Goal: Register for event/course

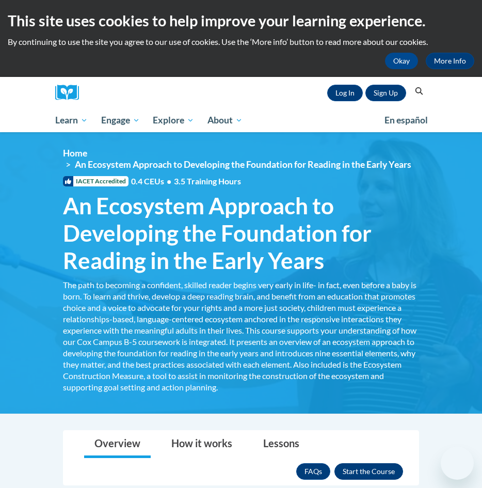
scroll to position [131, 0]
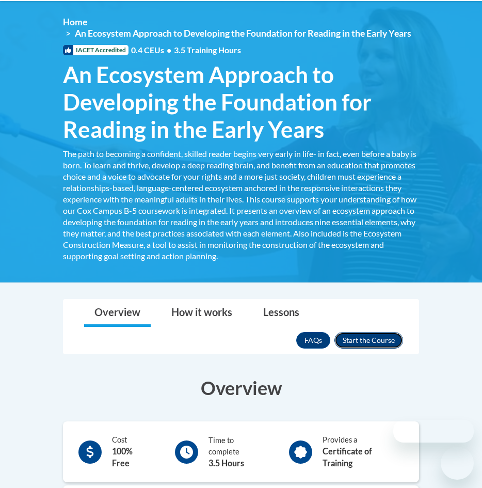
click at [376, 340] on button "Enroll" at bounding box center [369, 340] width 69 height 17
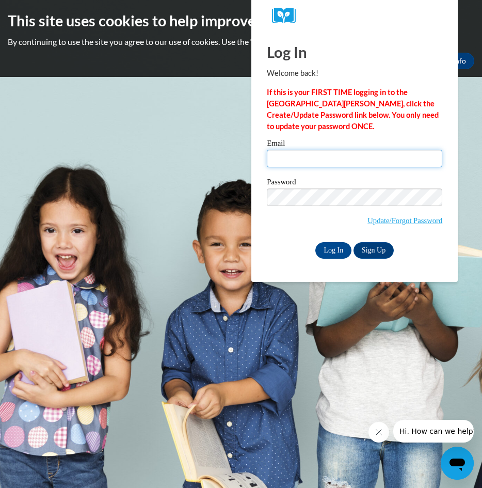
click at [295, 158] on input "Email" at bounding box center [355, 159] width 176 height 18
click at [297, 157] on input "Email" at bounding box center [355, 159] width 176 height 18
type input "bunnymargocalloway@gmail.com"
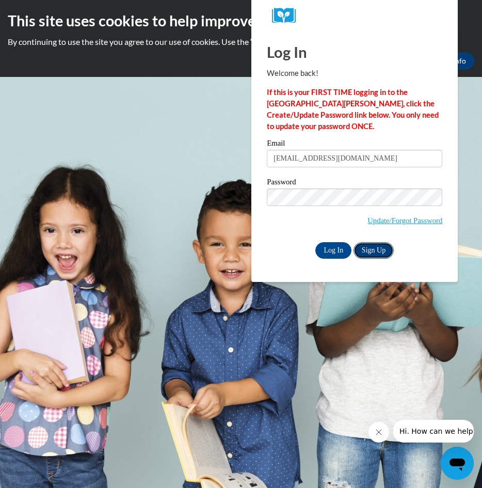
click at [377, 249] on link "Sign Up" at bounding box center [374, 250] width 40 height 17
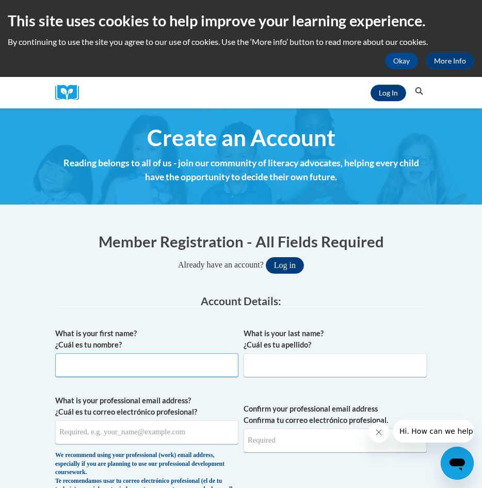
click at [156, 372] on input "What is your first name? ¿Cuál es tu nombre?" at bounding box center [146, 365] width 183 height 24
type input "Bunny"
click at [321, 366] on input "What is your last name? ¿Cuál es tu apellido?" at bounding box center [335, 365] width 183 height 24
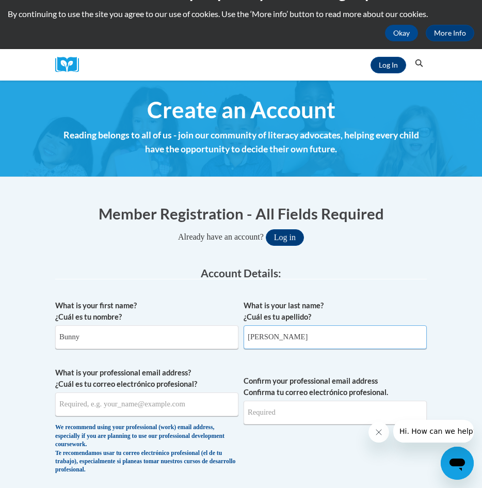
scroll to position [36, 0]
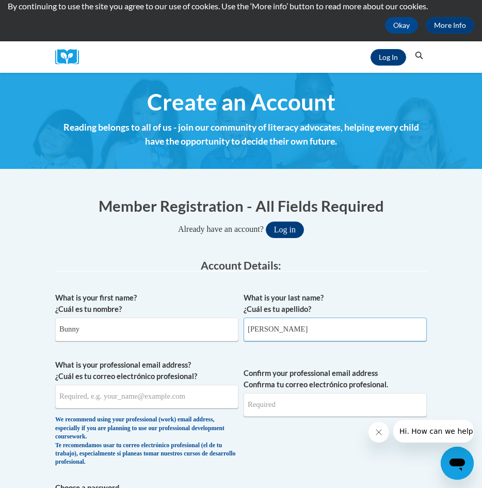
type input "Calloway"
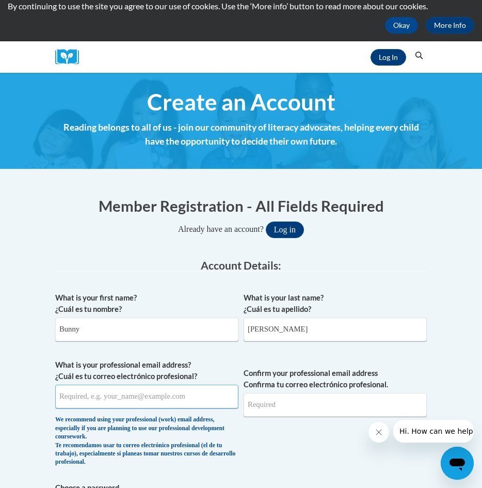
click at [162, 397] on input "What is your professional email address? ¿Cuál es tu correo electrónico profesi…" at bounding box center [146, 397] width 183 height 24
type input "bunnymargocalloway@gmail.com"
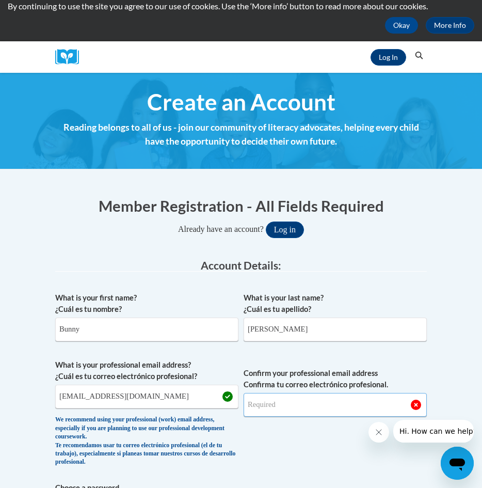
click at [308, 417] on span "Confirm your professional email address Confirma tu correo electrónico profesio…" at bounding box center [335, 415] width 183 height 113
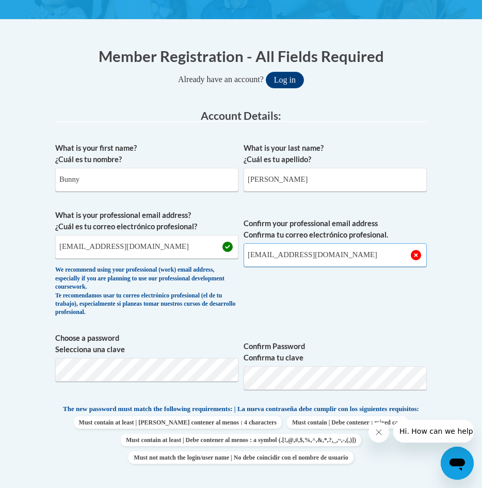
scroll to position [192, 0]
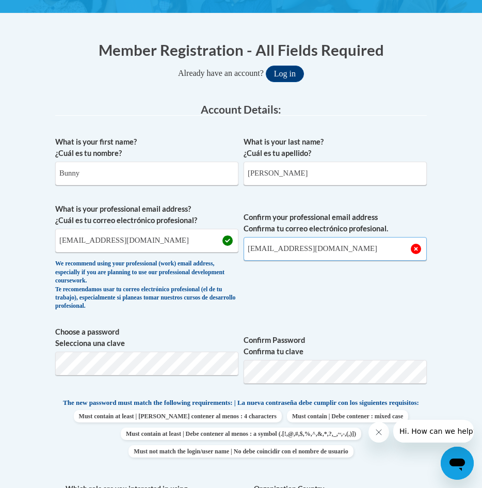
type input "[EMAIL_ADDRESS][DOMAIN_NAME]"
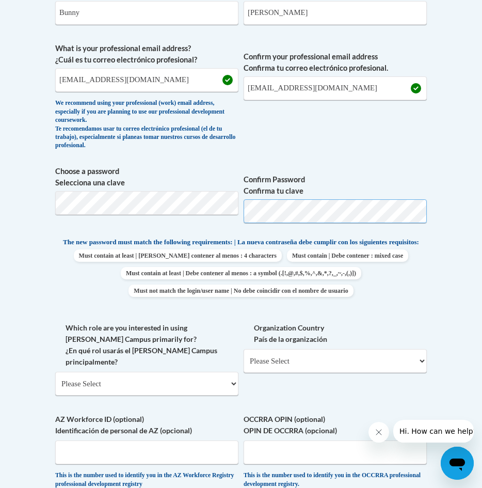
scroll to position [353, 0]
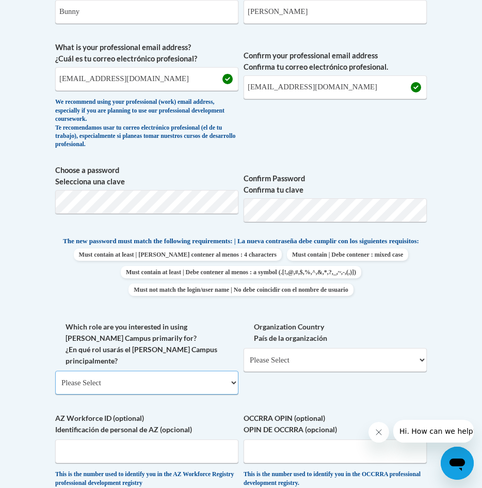
click at [211, 382] on select "Please Select College/University | Colegio/Universidad Community/Nonprofit Part…" at bounding box center [146, 383] width 183 height 24
select select "fbf2d438-af2f-41f8-98f1-81c410e29de3"
click at [55, 371] on select "Please Select College/University | Colegio/Universidad Community/Nonprofit Part…" at bounding box center [146, 383] width 183 height 24
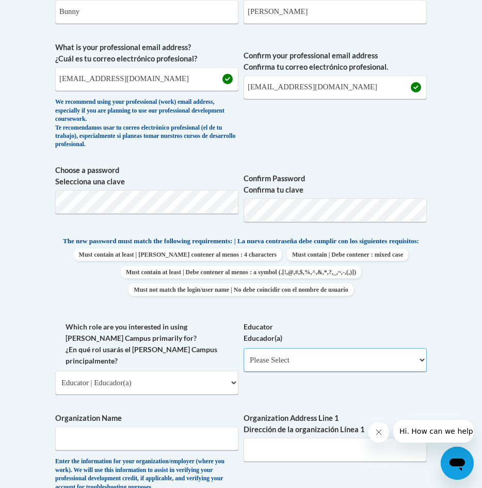
click at [326, 372] on select "Please Select Early Learning/Daycare Teacher/Family Home Care Provider | Maestr…" at bounding box center [335, 360] width 183 height 24
select select "5e2af403-4f2c-4e49-a02f-103e55d7b75b"
click at [244, 356] on select "Please Select Early Learning/Daycare Teacher/Family Home Care Provider | Maestr…" at bounding box center [335, 360] width 183 height 24
click at [162, 434] on input "Organization Name" at bounding box center [146, 439] width 183 height 24
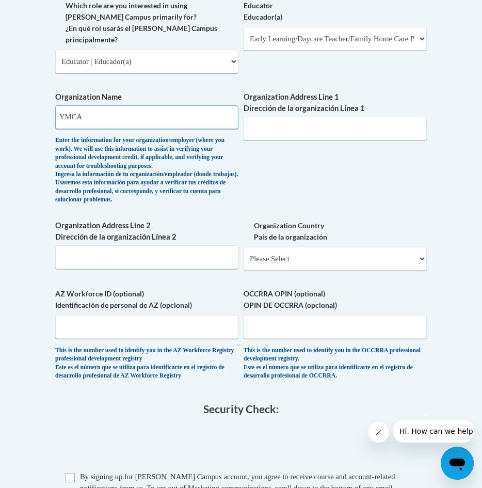
scroll to position [676, 0]
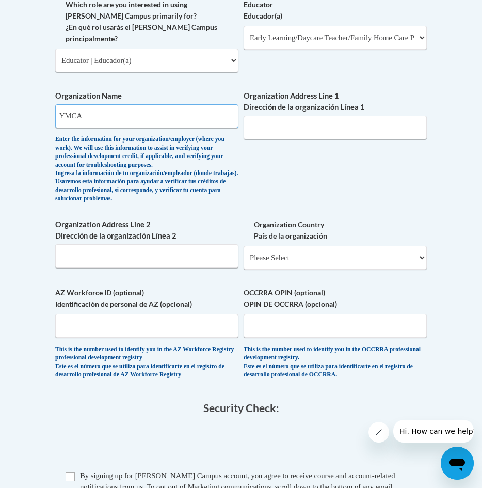
type input "YMCA"
click at [313, 266] on select "Please Select United States | Estados Unidos Outside of the United States | Fue…" at bounding box center [335, 258] width 183 height 24
select select "ad49bcad-a171-4b2e-b99c-48b446064914"
click at [244, 259] on select "Please Select United States | Estados Unidos Outside of the United States | Fue…" at bounding box center [335, 258] width 183 height 24
select select
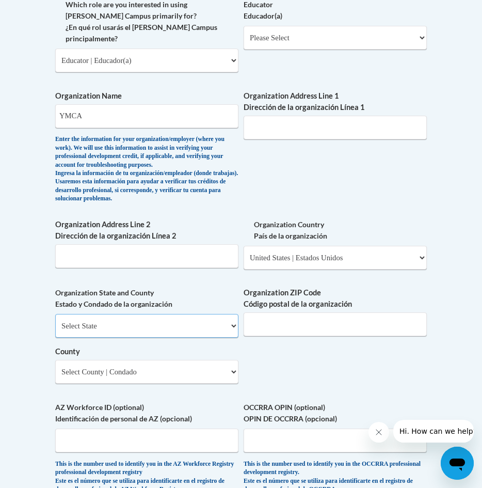
click at [223, 338] on select "Select State Alabama Alaska Arizona Arkansas California Colorado Connecticut De…" at bounding box center [146, 326] width 183 height 24
select select "Georgia"
click at [55, 328] on select "Select State Alabama Alaska Arizona Arkansas California Colorado Connecticut De…" at bounding box center [146, 326] width 183 height 24
click at [309, 336] on input "Organization ZIP Code Código postal de la organización" at bounding box center [335, 324] width 183 height 24
click at [103, 268] on input "Organization Address Line 2 Dirección de la organización Línea 2" at bounding box center [146, 256] width 183 height 24
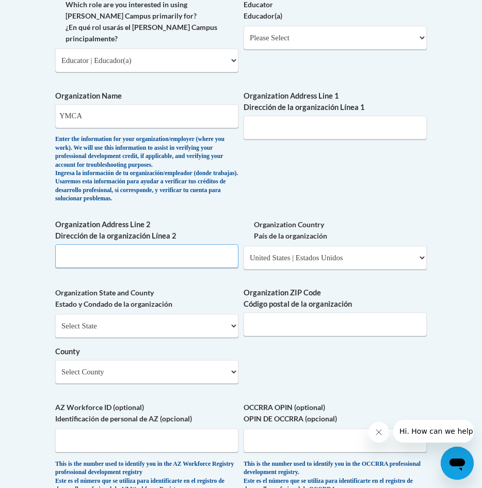
click at [154, 262] on input "Organization Address Line 2 Dirección de la organización Línea 2" at bounding box center [146, 256] width 183 height 24
click at [117, 116] on input "YMCA" at bounding box center [146, 116] width 183 height 24
click at [125, 268] on input "Organization Address Line 2 Dirección de la organización Línea 2" at bounding box center [146, 256] width 183 height 24
type input "569 Martin Luther King Drive"
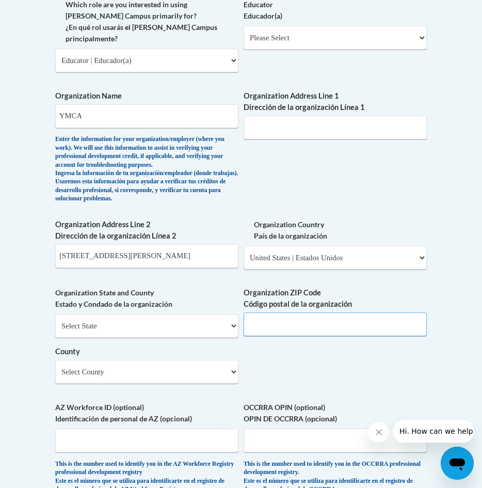
click at [295, 336] on input "Organization ZIP Code Código postal de la organización" at bounding box center [335, 324] width 183 height 24
type input "30314"
click at [233, 384] on select "Select County Appling Atkinson Bacon Baker Baldwin Banks Barrow Bartow Ben Hill…" at bounding box center [146, 372] width 183 height 24
select select "Fulton"
click at [55, 374] on select "Select County Appling Atkinson Bacon Baker Baldwin Banks Barrow Bartow Ben Hill…" at bounding box center [146, 372] width 183 height 24
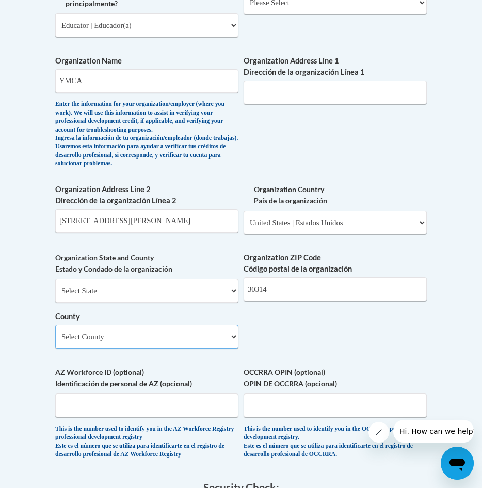
scroll to position [718, 0]
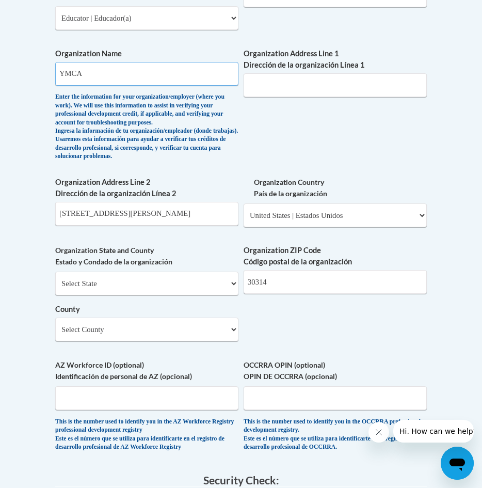
click at [90, 73] on input "YMCA" at bounding box center [146, 74] width 183 height 24
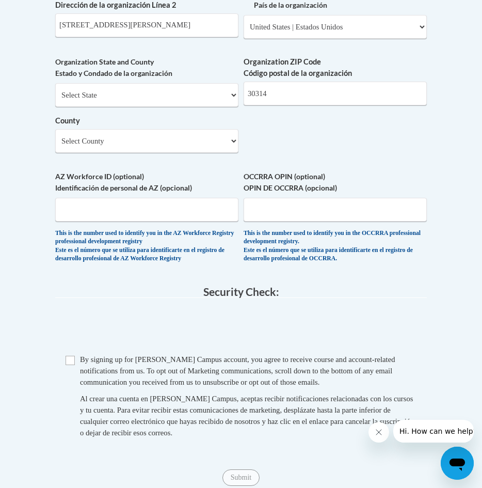
scroll to position [907, 0]
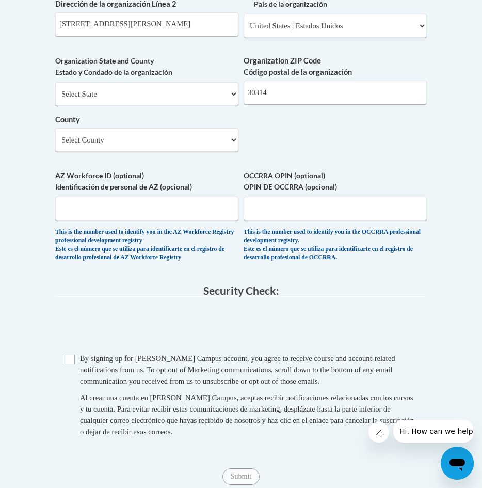
type input "YMCA of Metro Atlanta"
click at [74, 364] on input "Checkbox" at bounding box center [70, 359] width 9 height 9
checkbox input "true"
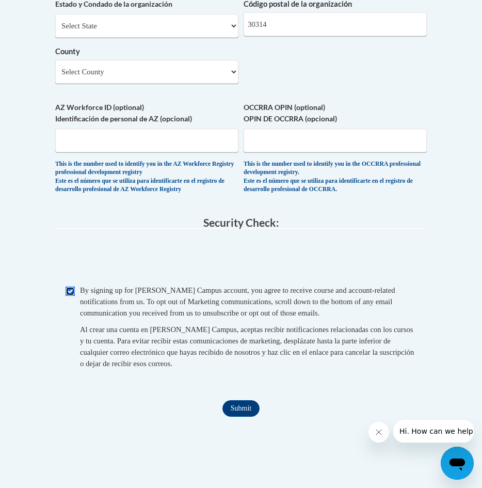
scroll to position [1105, 0]
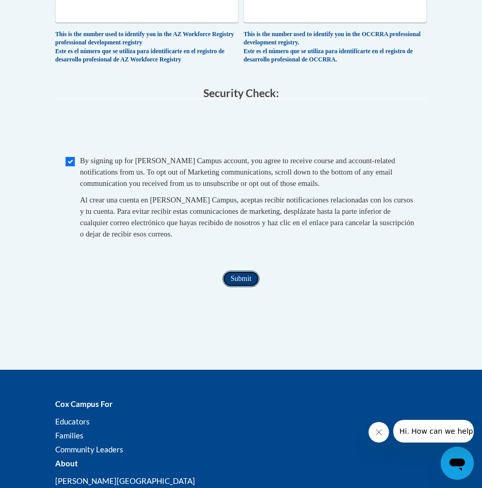
click at [241, 287] on input "Submit" at bounding box center [241, 279] width 37 height 17
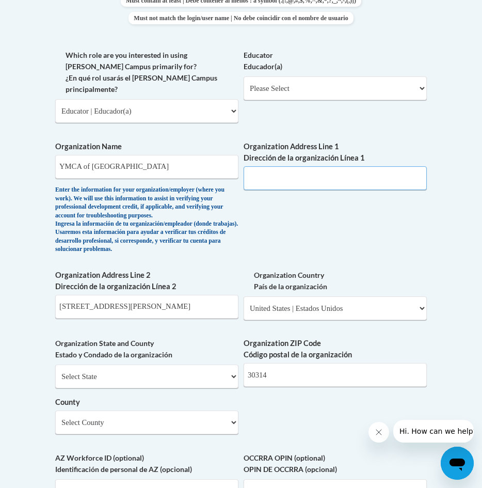
scroll to position [517, 0]
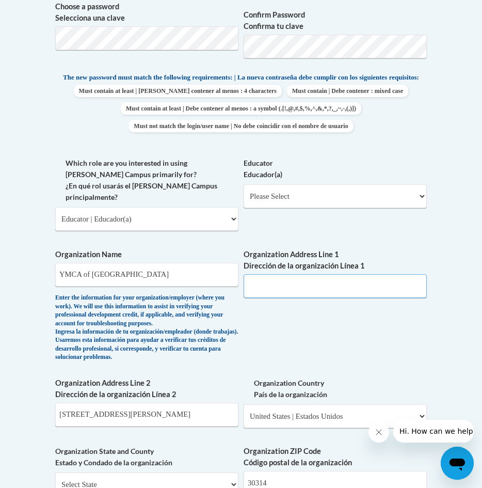
click at [272, 290] on input "Organization Address Line 1 Dirección de la organización Línea 1" at bounding box center [335, 286] width 183 height 24
drag, startPoint x: 162, startPoint y: 426, endPoint x: 36, endPoint y: 429, distance: 125.5
click at [36, 429] on body "This site uses cookies to help improve your learning experience. By continuing …" at bounding box center [241, 398] width 482 height 1831
click at [266, 286] on input "Organization Address Line 1 Dirección de la organización Línea 1" at bounding box center [335, 286] width 183 height 24
paste input "569 Martin Luther King Drive"
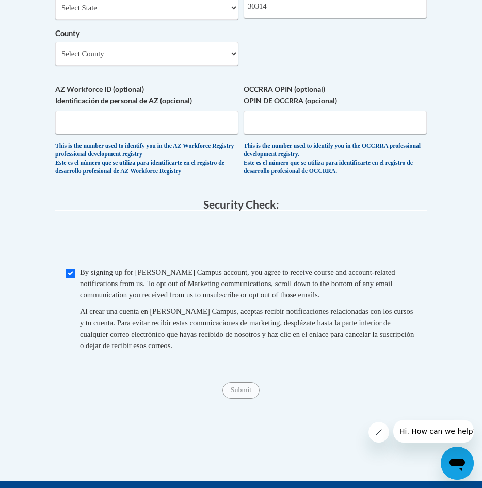
scroll to position [994, 0]
type input "569 Martin Luther King Drive"
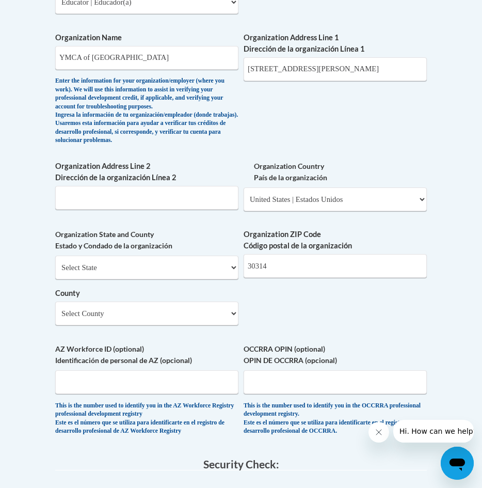
scroll to position [732, 0]
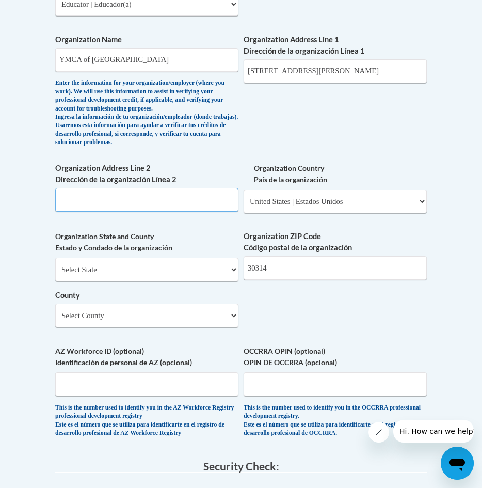
click at [133, 212] on input "Organization Address Line 2 Dirección de la organización Línea 2" at bounding box center [146, 200] width 183 height 24
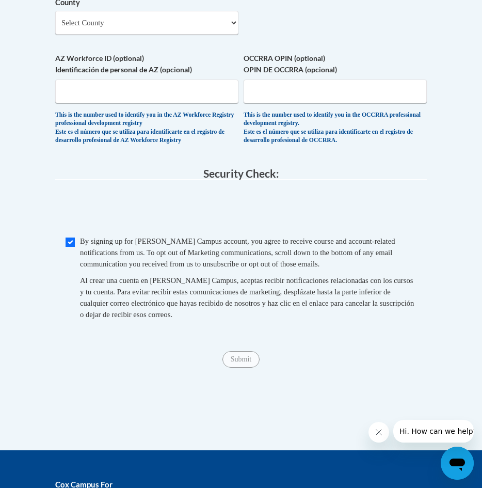
type input "Atlanta"
click at [66, 247] on input "Checkbox" at bounding box center [70, 242] width 9 height 9
click at [68, 247] on input "Checkbox" at bounding box center [70, 242] width 9 height 9
checkbox input "true"
click at [239, 368] on input "Submit" at bounding box center [241, 359] width 37 height 17
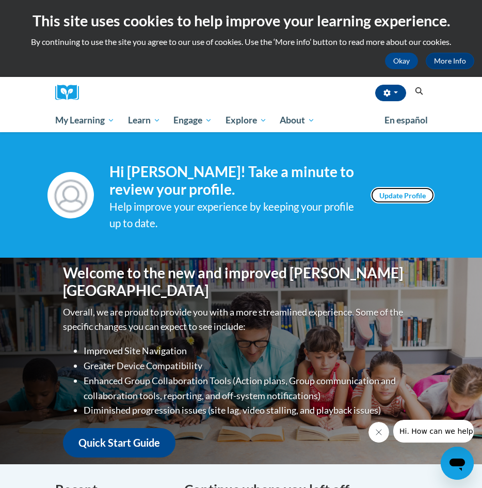
click at [410, 194] on link "Update Profile" at bounding box center [403, 195] width 64 height 17
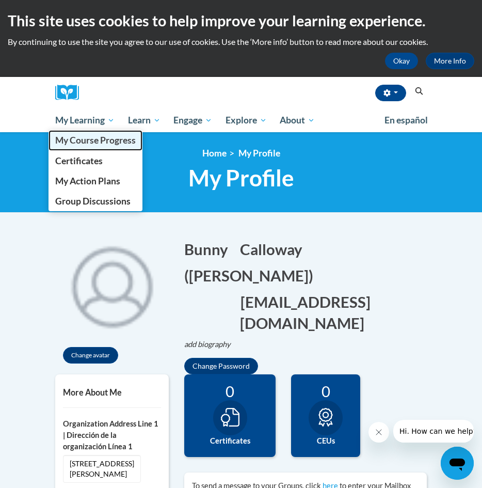
click at [109, 146] on link "My Course Progress" at bounding box center [96, 140] width 94 height 20
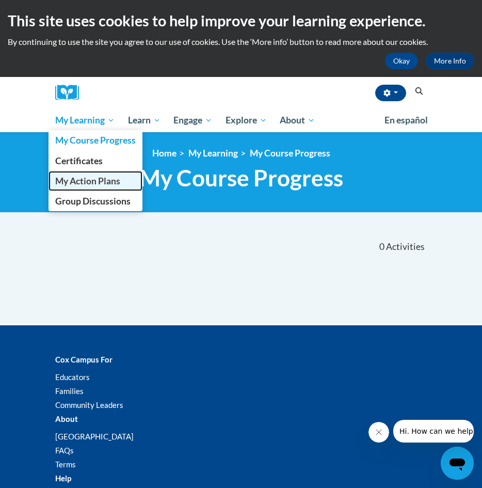
click at [99, 185] on span "My Action Plans" at bounding box center [87, 181] width 65 height 11
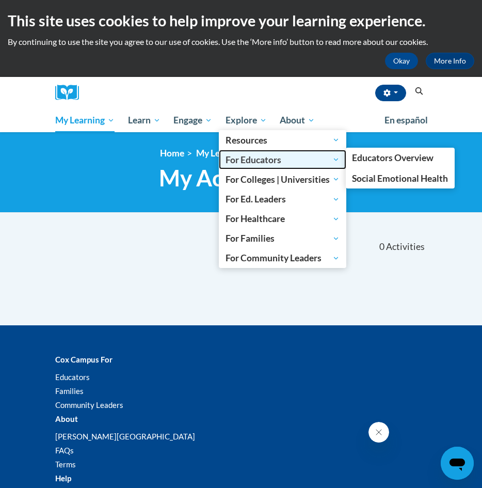
click at [256, 163] on span "For Educators" at bounding box center [283, 159] width 114 height 12
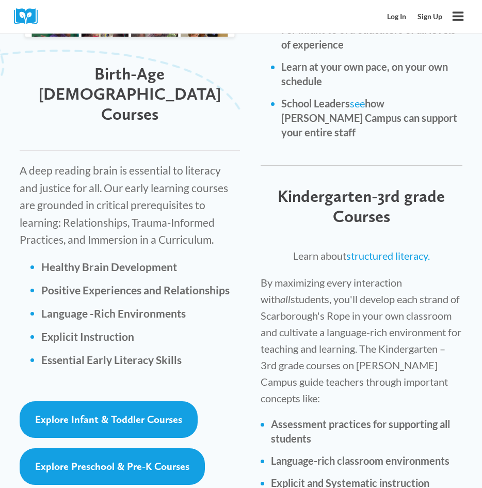
scroll to position [1574, 0]
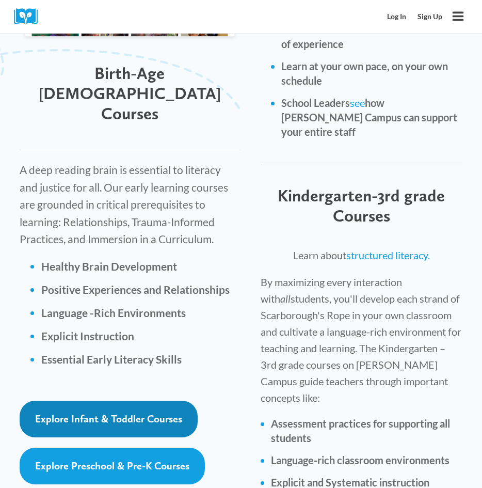
click at [173, 413] on span "Explore Infant & Toddler Courses" at bounding box center [108, 419] width 147 height 12
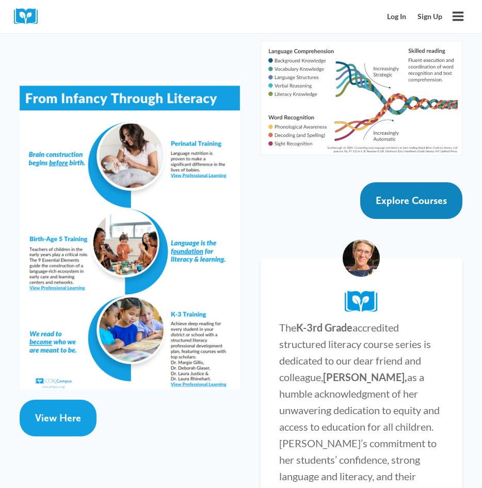
scroll to position [2039, 0]
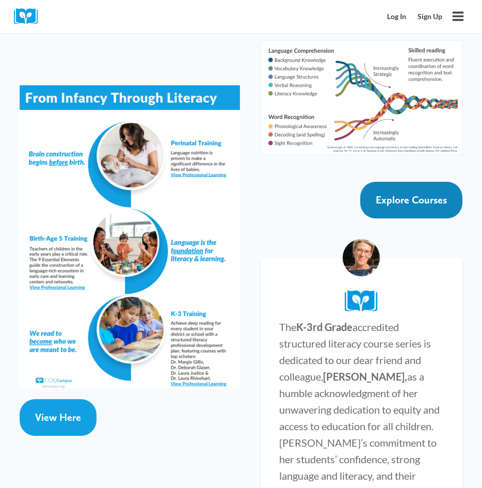
click at [404, 194] on span "Explore Courses" at bounding box center [411, 200] width 71 height 12
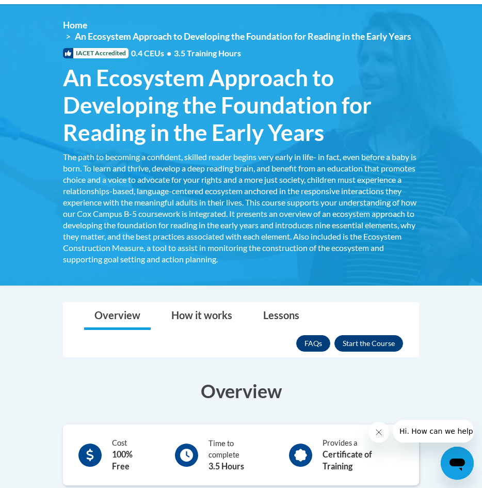
scroll to position [120, 0]
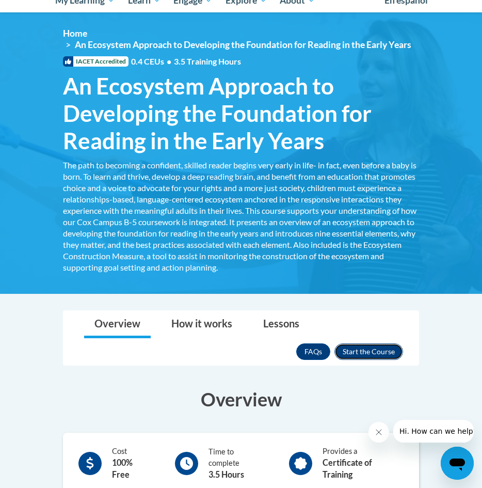
click at [372, 356] on button "Enroll" at bounding box center [369, 351] width 69 height 17
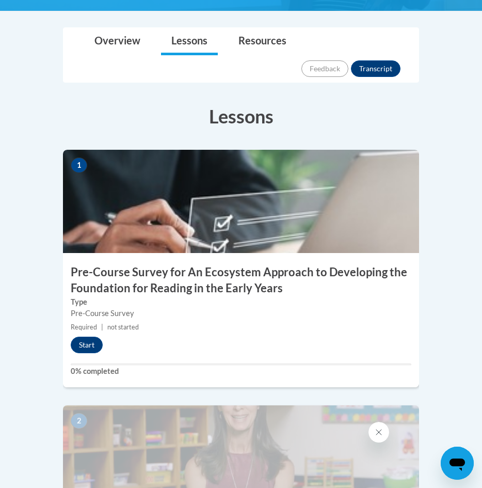
scroll to position [320, 0]
click at [93, 337] on button "Start" at bounding box center [87, 345] width 32 height 17
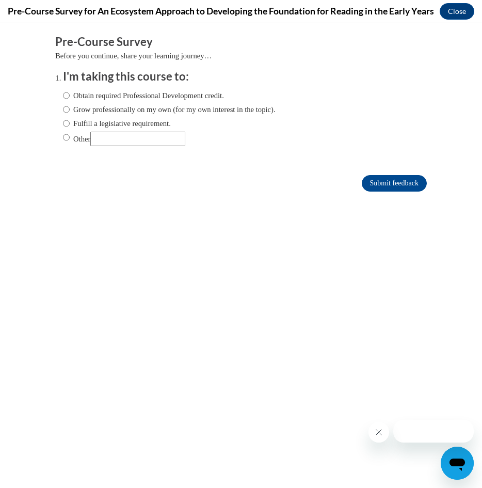
scroll to position [0, 0]
click at [66, 107] on input "Grow professionally on my own (for my own interest in the topic)." at bounding box center [66, 109] width 7 height 11
radio input "true"
click at [394, 184] on input "Submit feedback" at bounding box center [394, 183] width 65 height 17
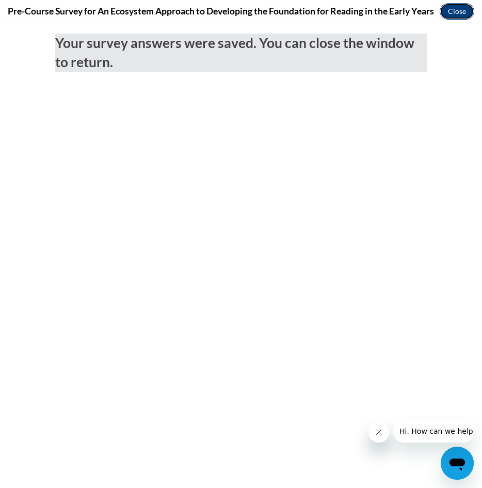
click at [461, 10] on button "Close" at bounding box center [457, 11] width 35 height 17
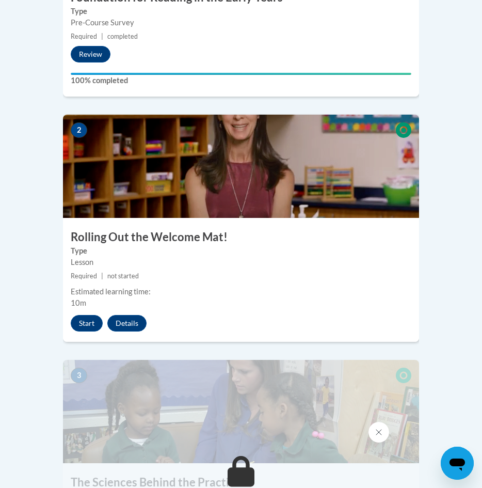
scroll to position [611, 0]
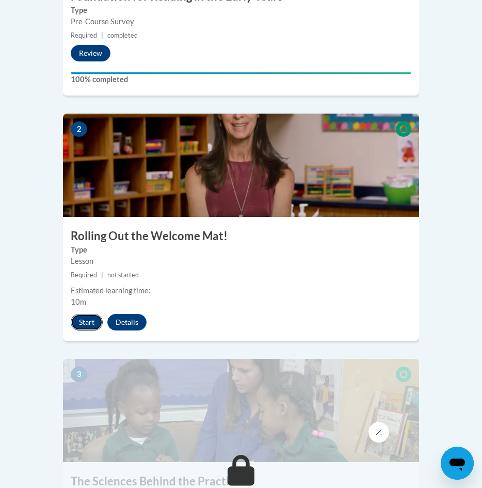
click at [85, 314] on button "Start" at bounding box center [87, 322] width 32 height 17
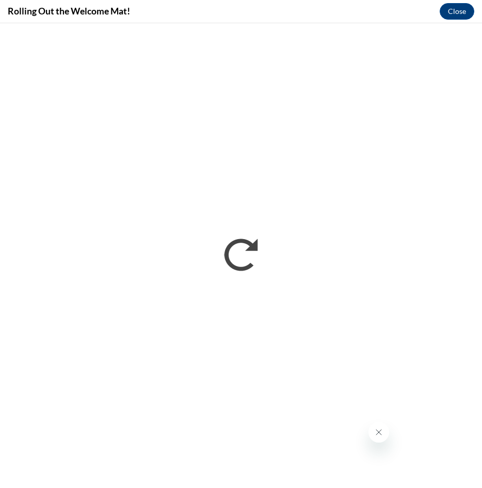
scroll to position [0, 0]
